Goal: Transaction & Acquisition: Obtain resource

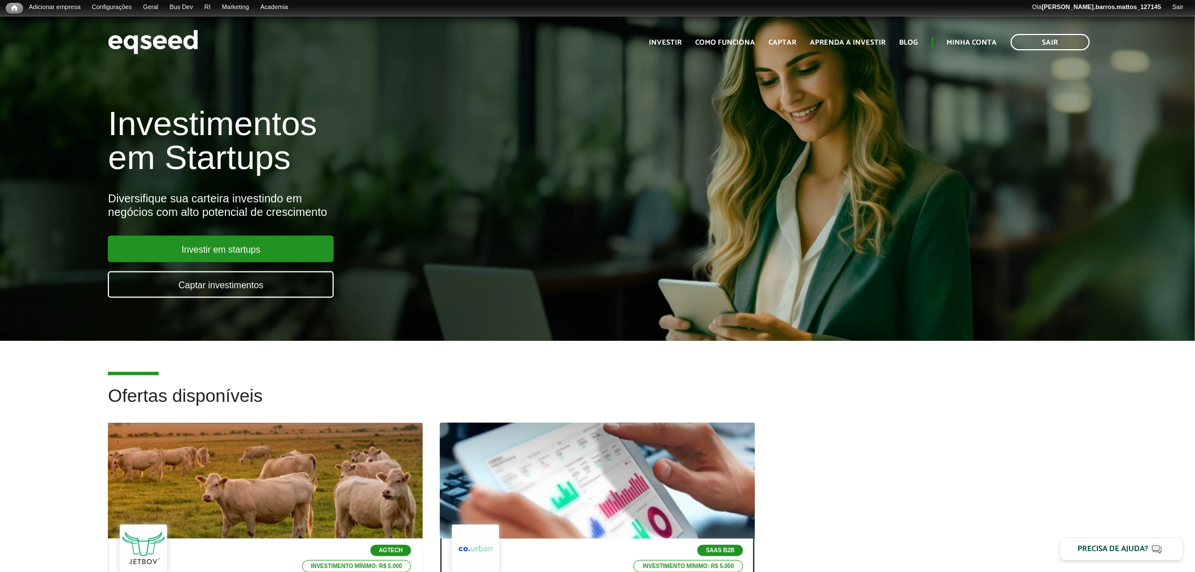
click at [662, 426] on div at bounding box center [597, 480] width 378 height 139
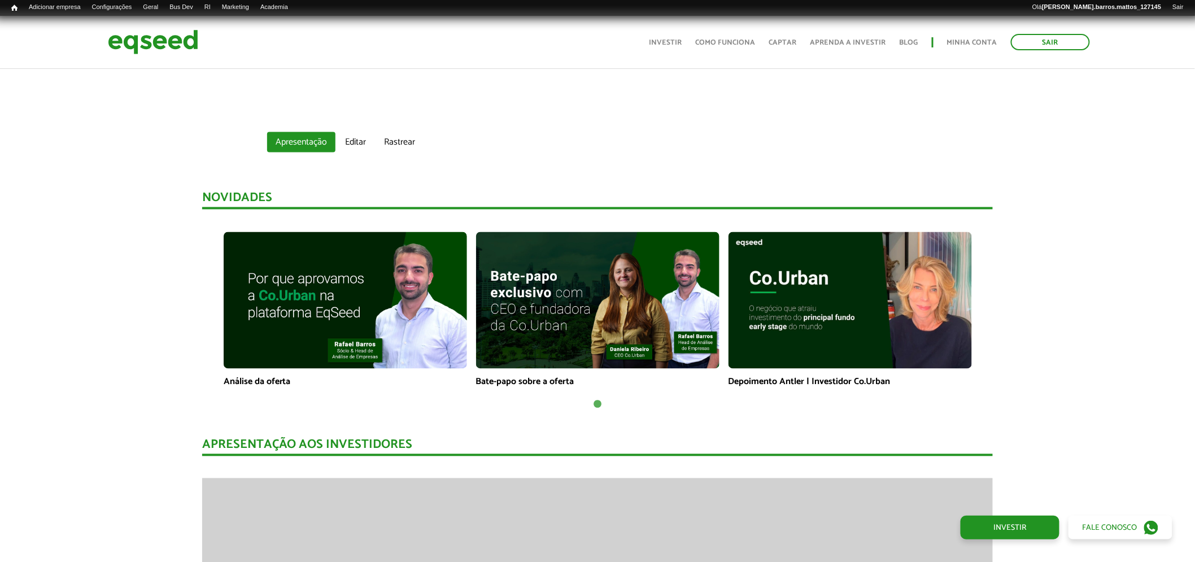
scroll to position [597, 0]
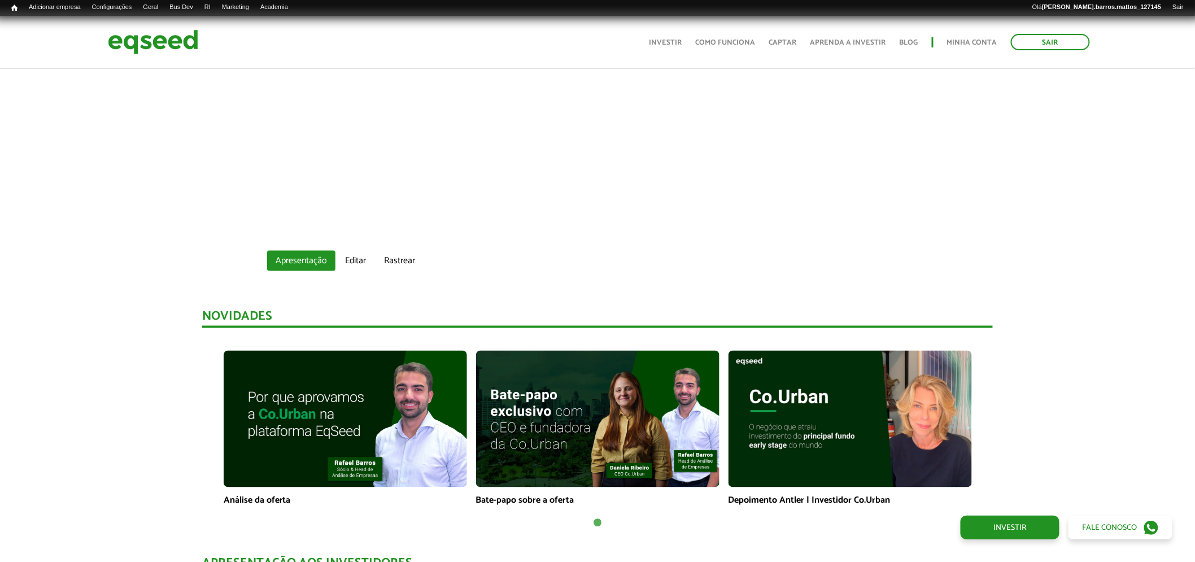
drag, startPoint x: 1200, startPoint y: 70, endPoint x: 1197, endPoint y: 165, distance: 94.9
click at [607, 410] on img at bounding box center [597, 419] width 243 height 137
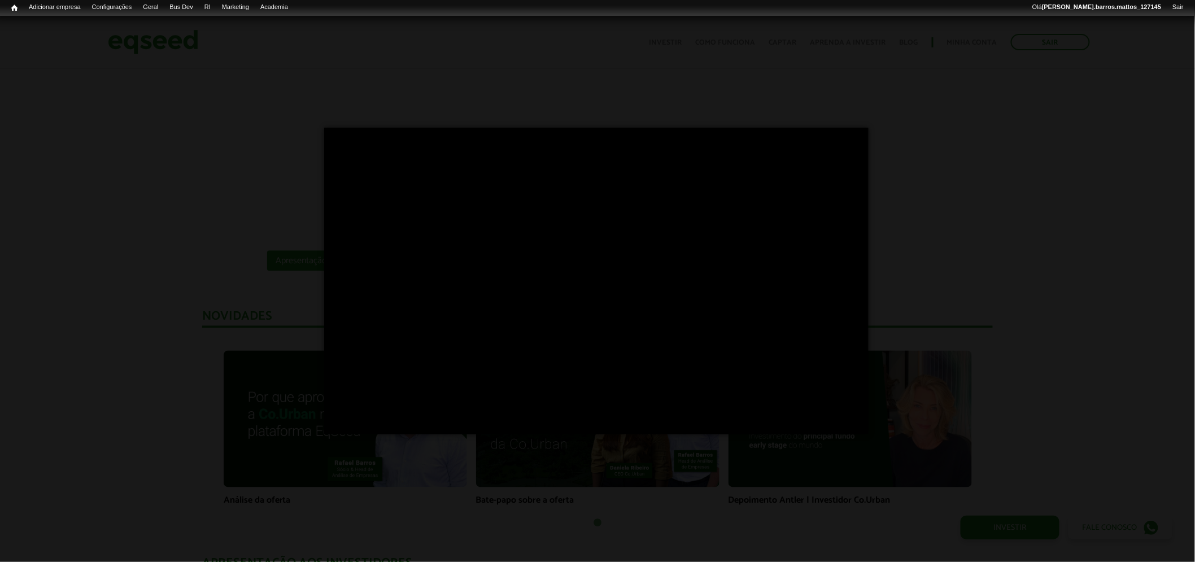
click at [944, 254] on div "×" at bounding box center [597, 281] width 1195 height 562
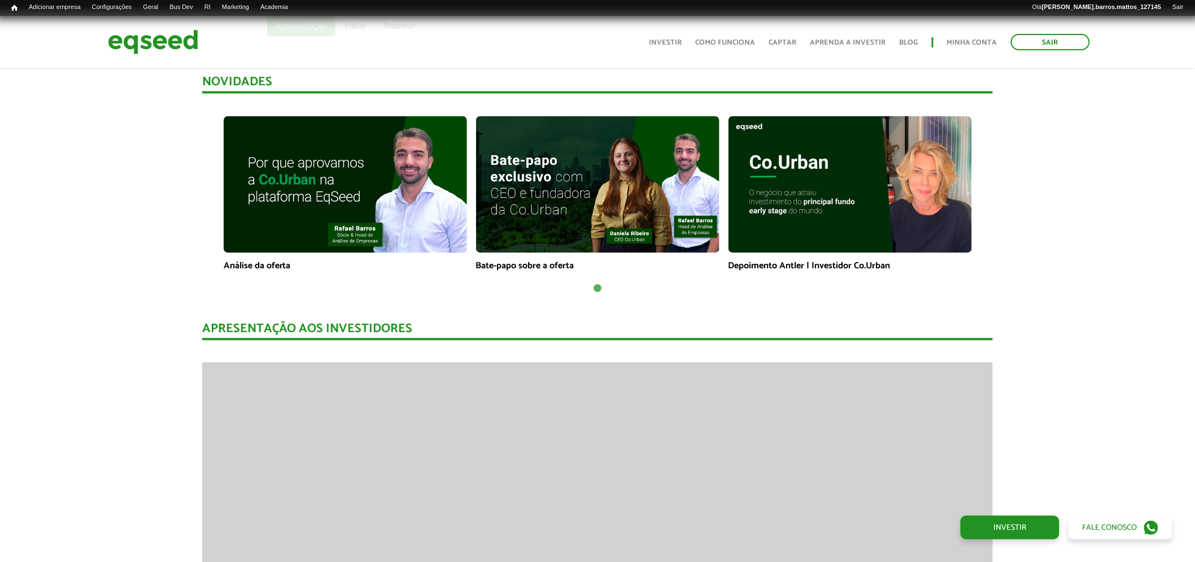
scroll to position [748, 0]
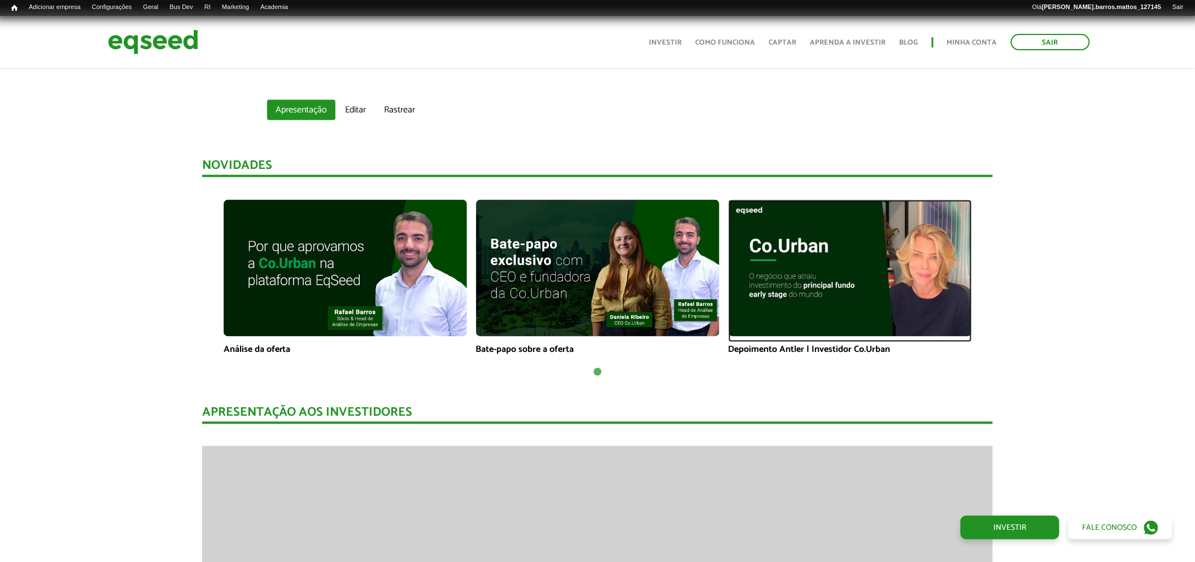
click at [840, 241] on img at bounding box center [850, 268] width 243 height 137
